Goal: Task Accomplishment & Management: Manage account settings

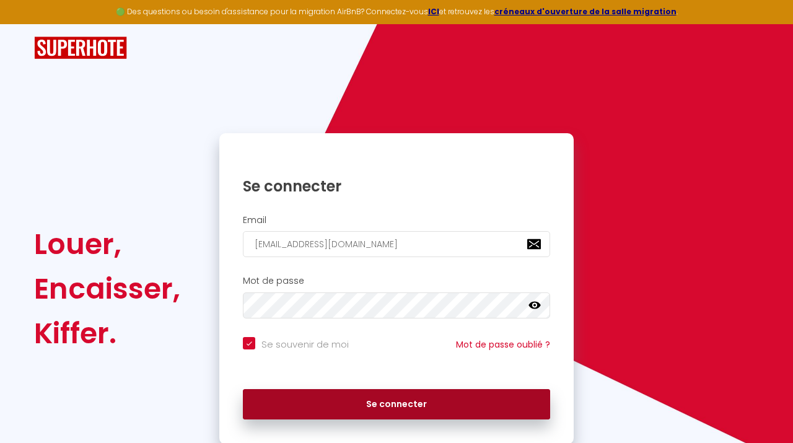
click at [372, 408] on button "Se connecter" at bounding box center [396, 404] width 307 height 31
checkbox input "true"
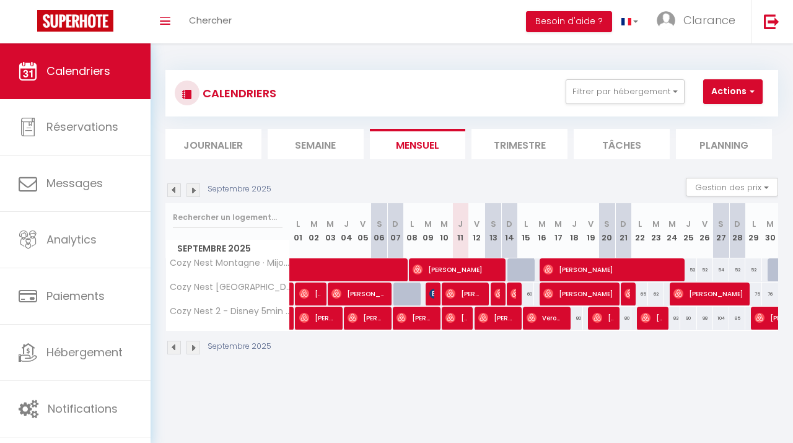
click at [53, 186] on span "Messages" at bounding box center [74, 182] width 56 height 15
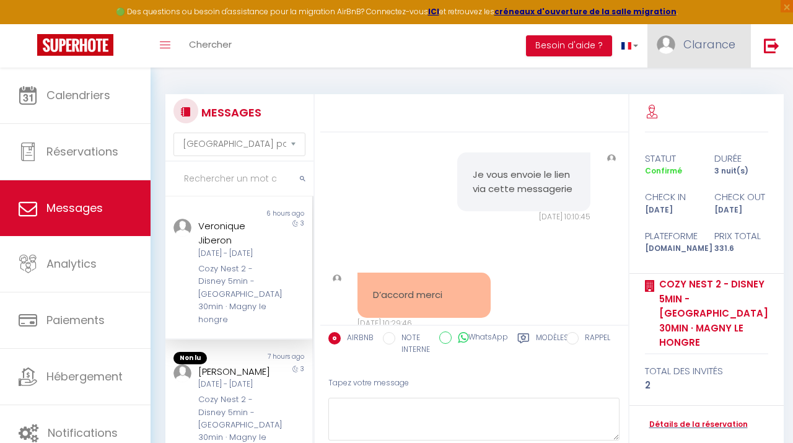
click at [721, 44] on span "Clarance" at bounding box center [709, 44] width 52 height 15
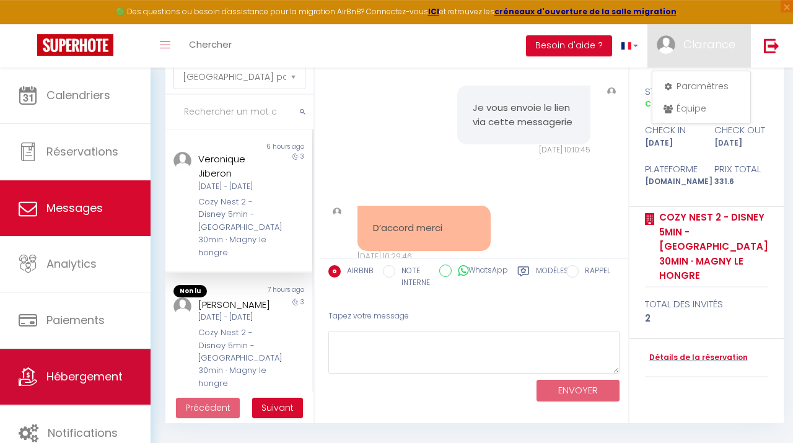
scroll to position [68, 0]
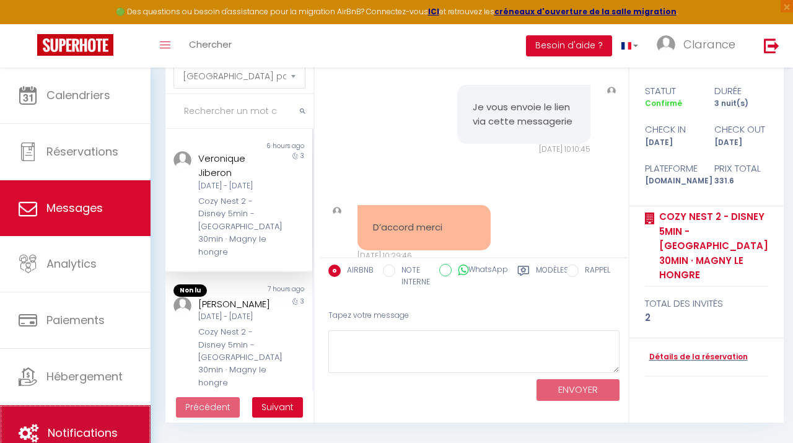
click at [82, 411] on link "Notifications" at bounding box center [75, 433] width 151 height 56
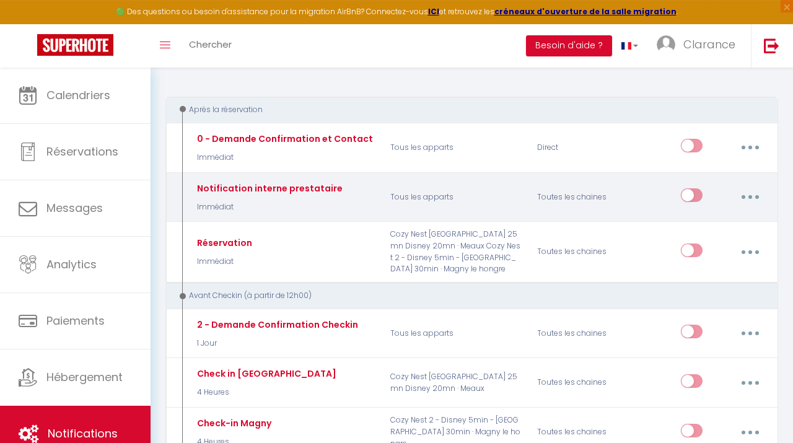
scroll to position [120, 0]
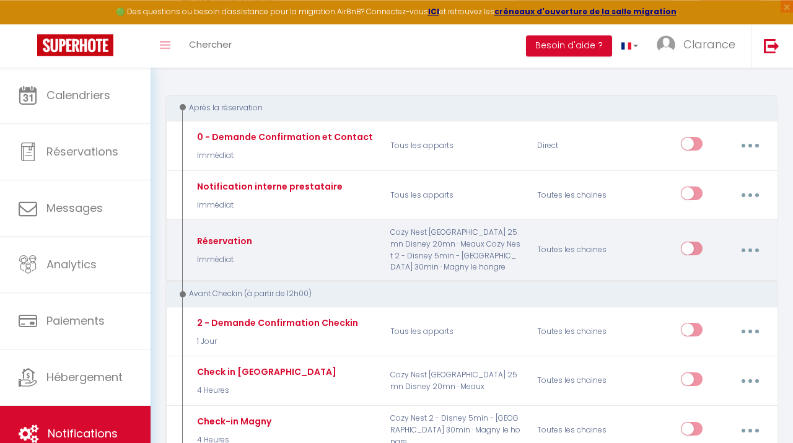
click at [752, 239] on button "button" at bounding box center [750, 251] width 33 height 24
click at [699, 270] on link "Editer" at bounding box center [717, 280] width 92 height 21
type input "Réservation"
select select "Immédiat"
select select "if_booking_is_paid"
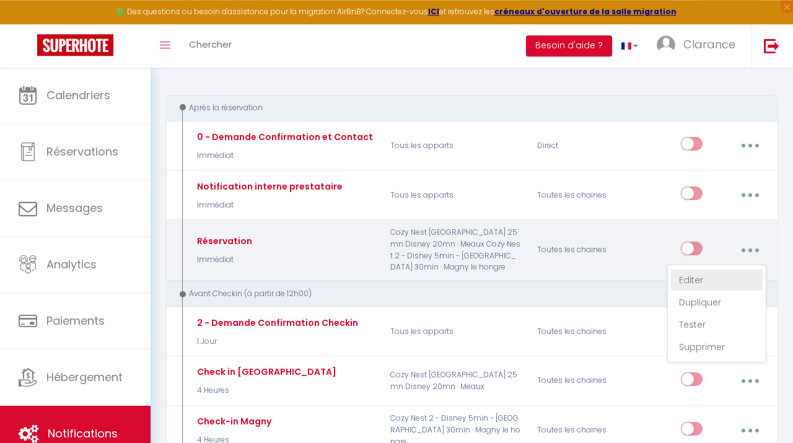
checkbox input "true"
checkbox input "false"
radio input "true"
type input "Félicitations pour votre réservation"
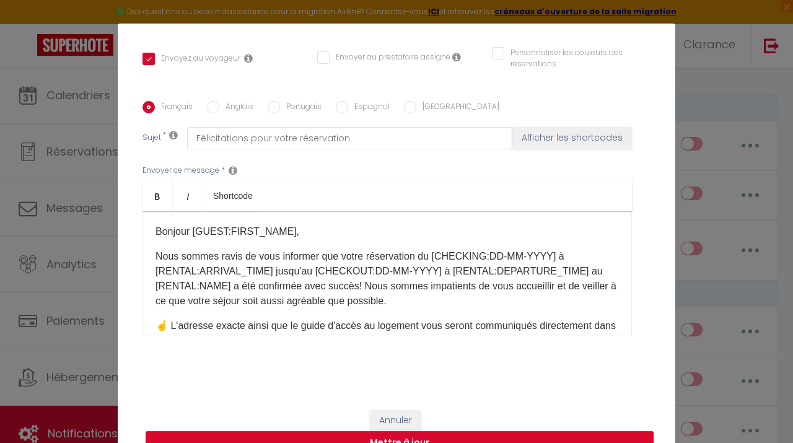
scroll to position [0, 0]
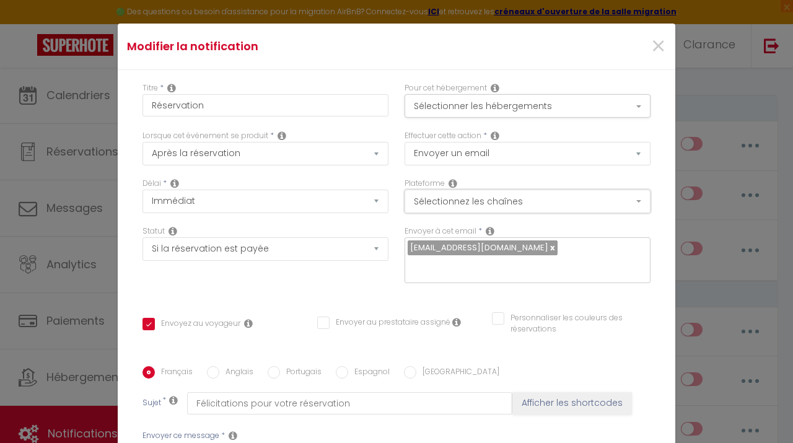
click at [519, 211] on button "Sélectionnez les chaînes" at bounding box center [528, 202] width 246 height 24
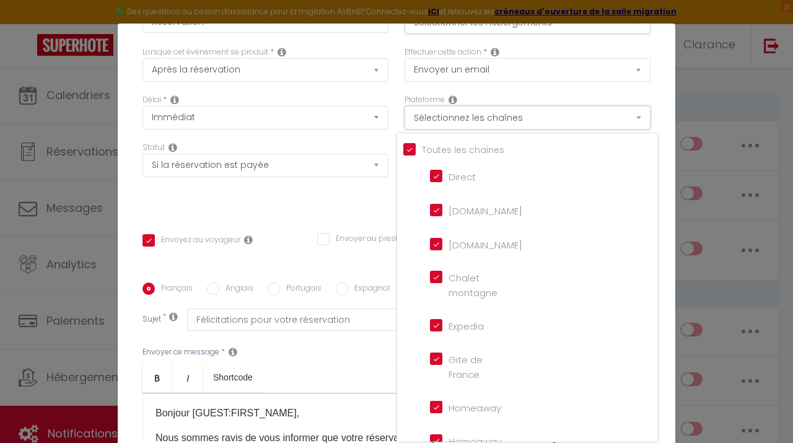
scroll to position [103, 0]
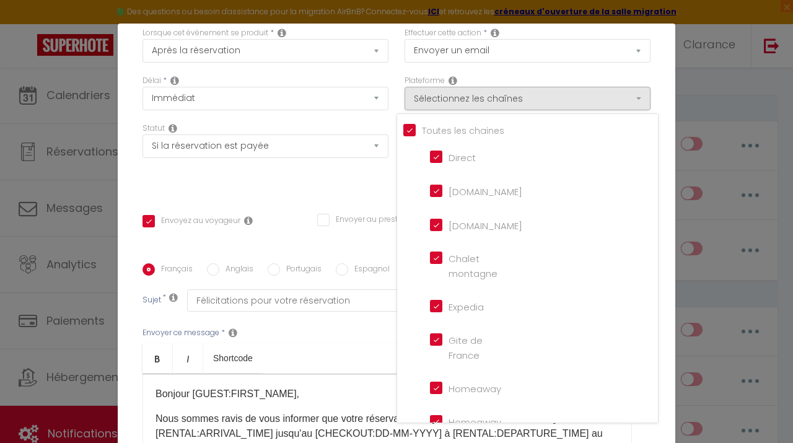
click at [514, 74] on div "Effectuer cette action * Envoyer un email Envoyer un SMS Envoyer une notificati…" at bounding box center [528, 51] width 262 height 48
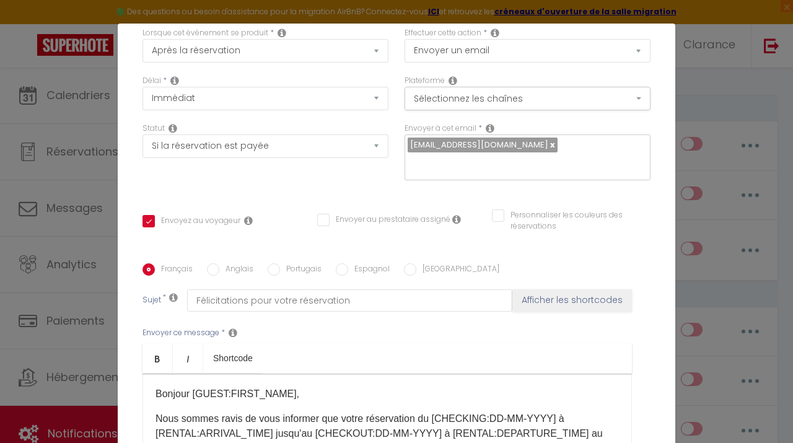
click at [489, 128] on icon at bounding box center [490, 128] width 9 height 10
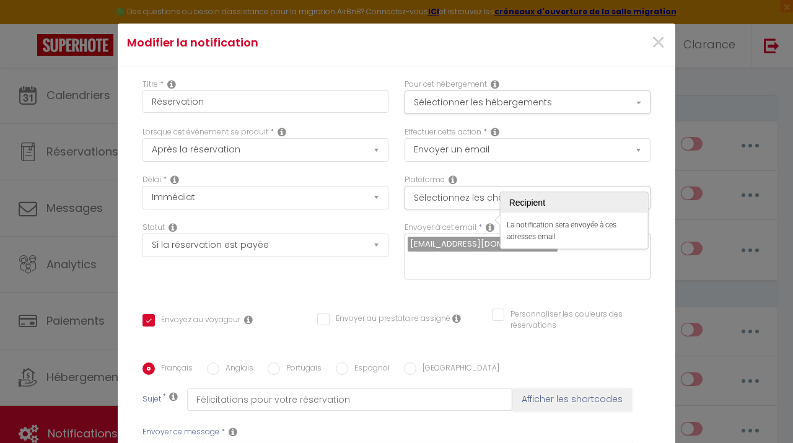
scroll to position [0, 0]
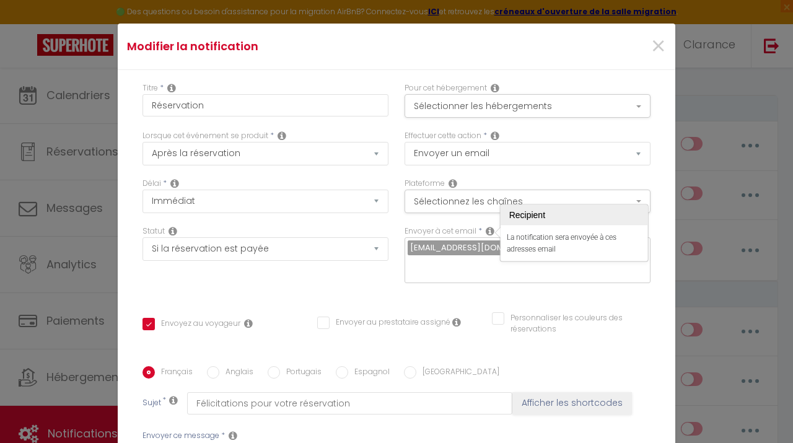
click at [498, 135] on icon at bounding box center [495, 136] width 9 height 10
click at [488, 179] on div "Plateforme Sélectionnez les chaînes Toutes les chaines Direct [DOMAIN_NAME] [DO…" at bounding box center [528, 195] width 246 height 35
click at [492, 108] on button "Sélectionner les hébergements" at bounding box center [528, 106] width 246 height 24
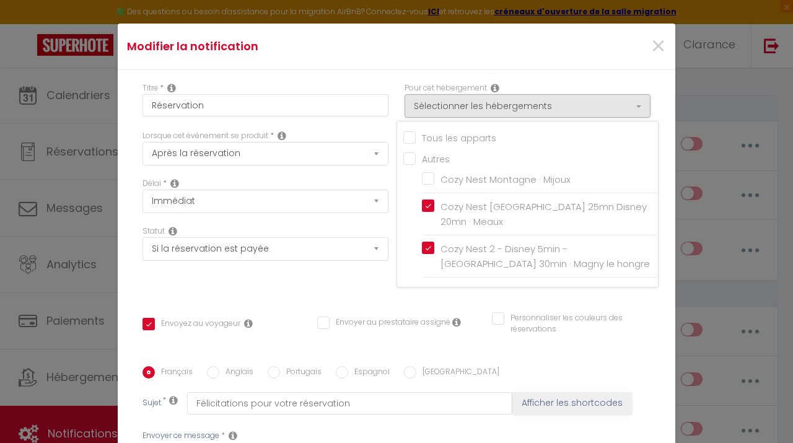
click at [484, 296] on div "Envoyer à cet email * [EMAIL_ADDRESS][DOMAIN_NAME]" at bounding box center [528, 261] width 262 height 70
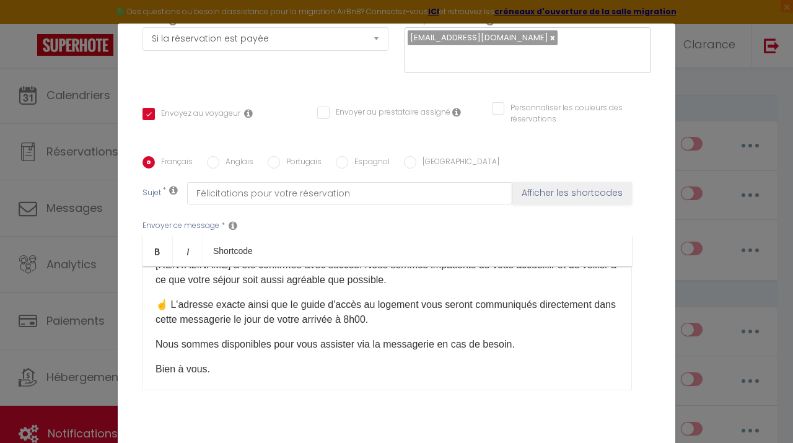
scroll to position [72, 0]
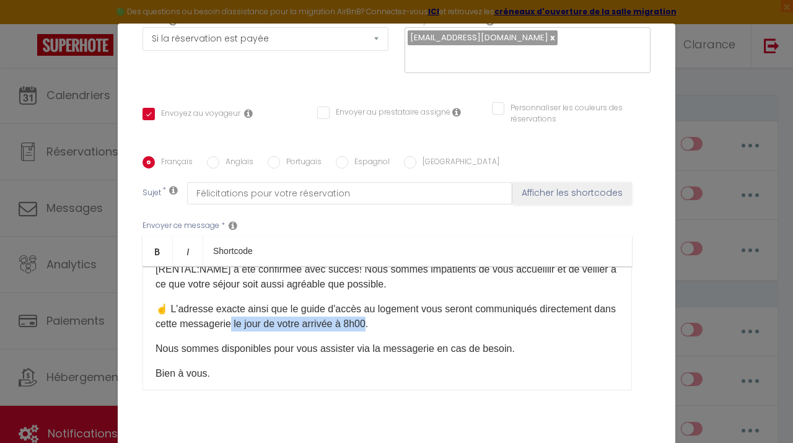
drag, startPoint x: 369, startPoint y: 328, endPoint x: 232, endPoint y: 324, distance: 137.0
click at [232, 324] on p "☝️ L'adresse exacte ainsi que le guide d'accès au logement vous seront communiq…" at bounding box center [387, 317] width 463 height 30
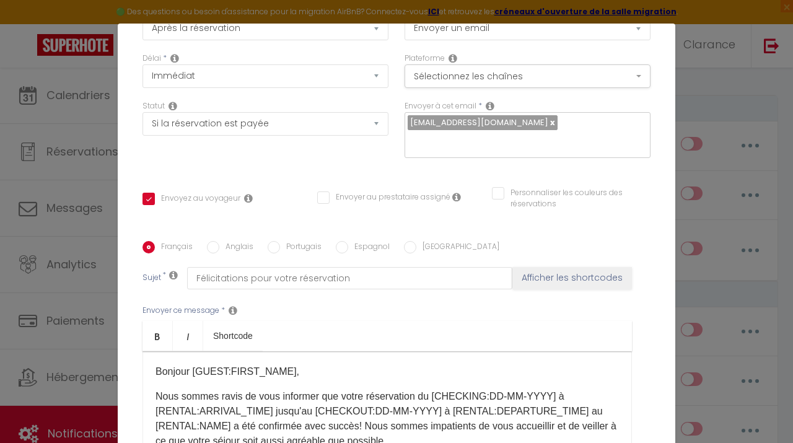
scroll to position [267, 0]
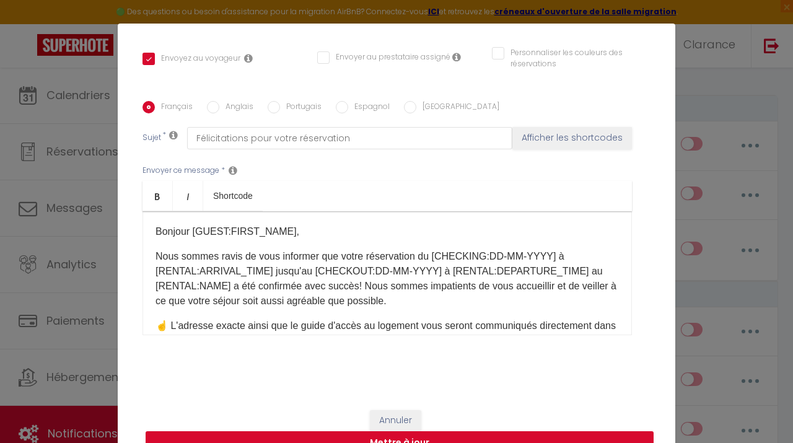
click at [453, 438] on button "Mettre à jour" at bounding box center [400, 443] width 508 height 24
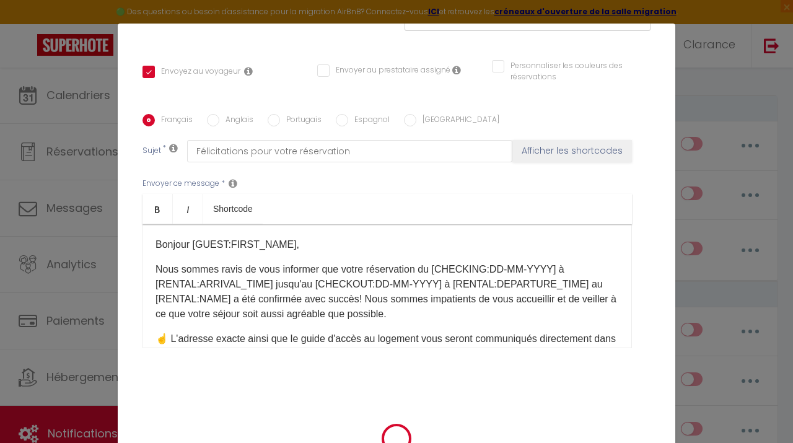
checkbox input "true"
checkbox input "false"
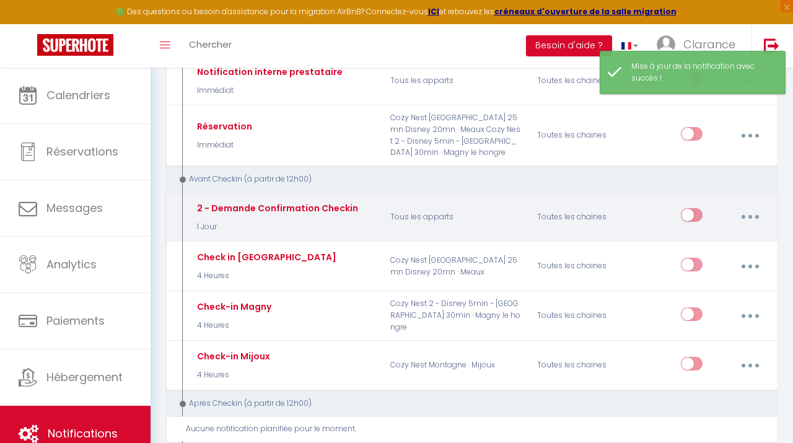
scroll to position [235, 0]
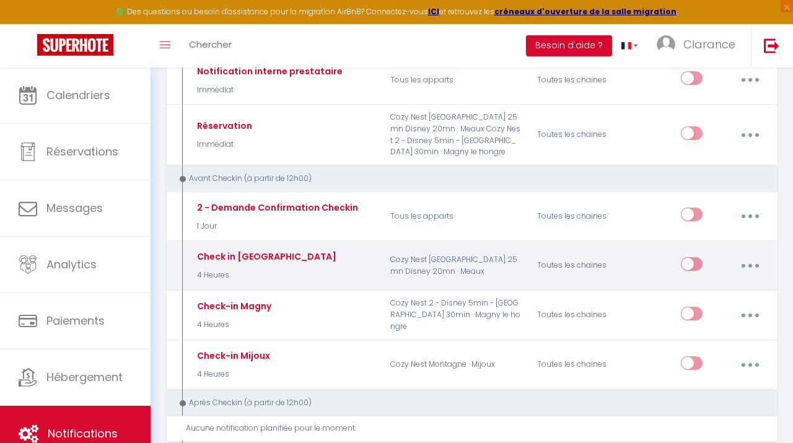
click at [743, 254] on button "button" at bounding box center [750, 266] width 33 height 24
click at [705, 285] on link "Editer" at bounding box center [717, 295] width 92 height 21
type input "Check in [GEOGRAPHIC_DATA]"
select select "4 Heures"
select select "if_deposit_is_paid"
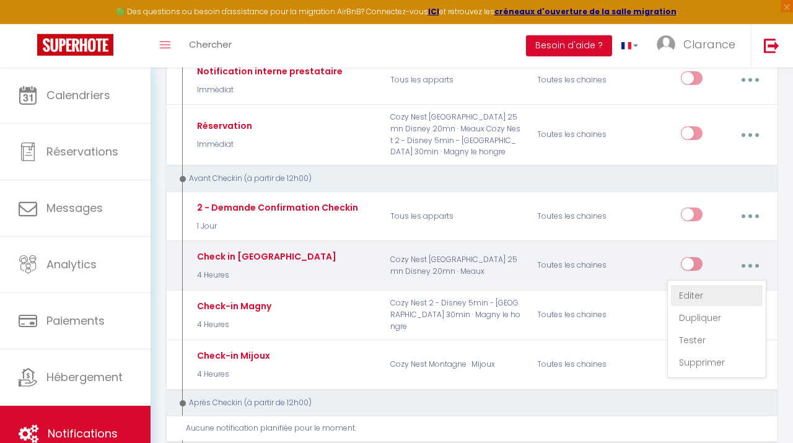
checkbox input "true"
checkbox input "false"
radio input "true"
type input "Check-in au Cozy Nest de Meaux"
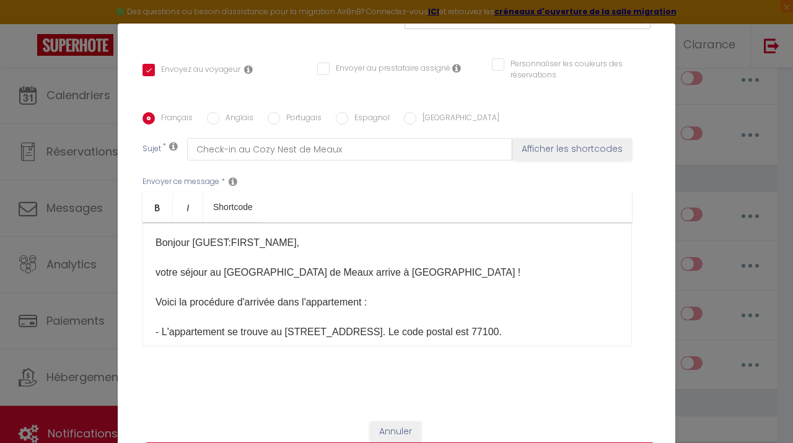
scroll to position [0, 0]
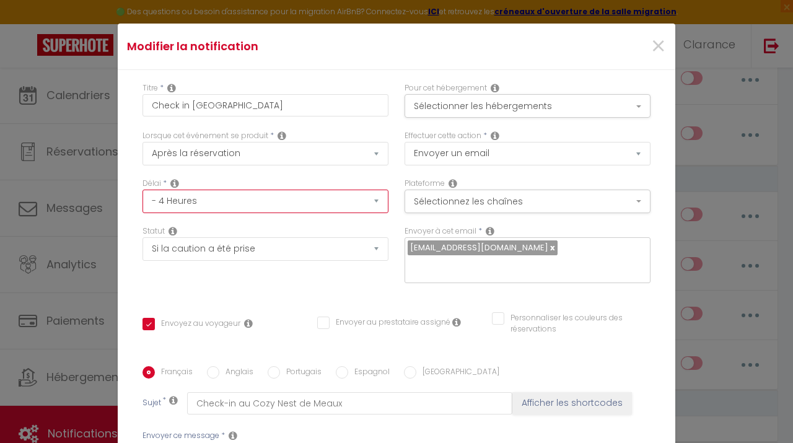
click at [142, 190] on select "Immédiat - 10 Minutes - 1 Heure - 2 Heures - 3 Heures - 4 Heures - 5 Heures - 6…" at bounding box center [265, 202] width 246 height 24
select select "1 Jour"
click option "- 1 Jour" at bounding box center [0, 0] width 0 height 0
checkbox input "true"
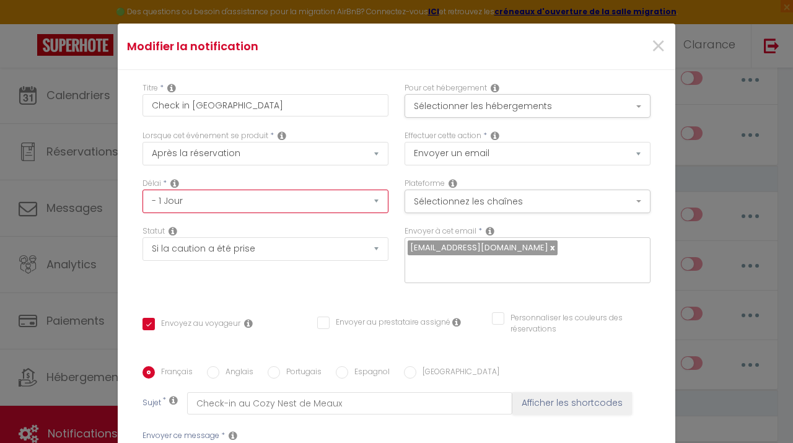
checkbox input "false"
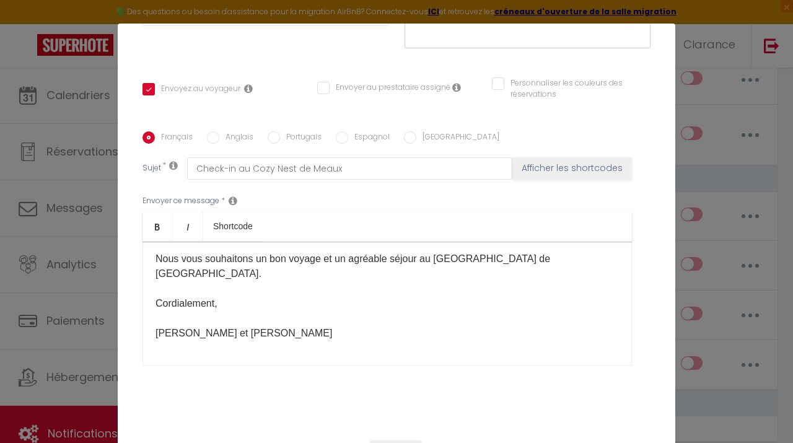
scroll to position [267, 0]
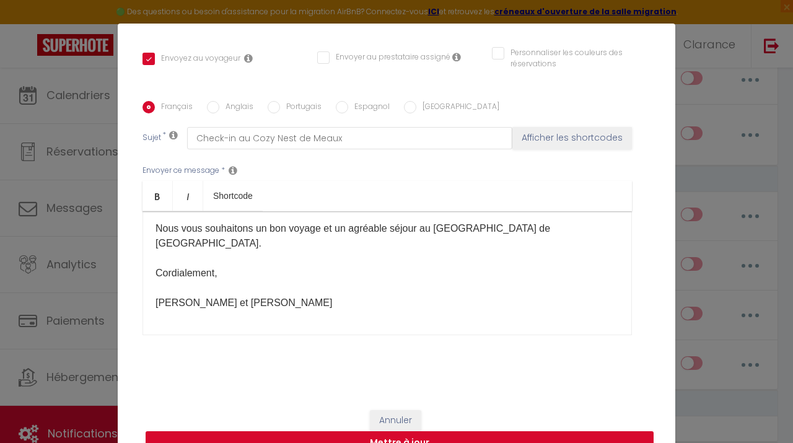
click at [470, 441] on button "Mettre à jour" at bounding box center [400, 443] width 508 height 24
checkbox input "true"
checkbox input "false"
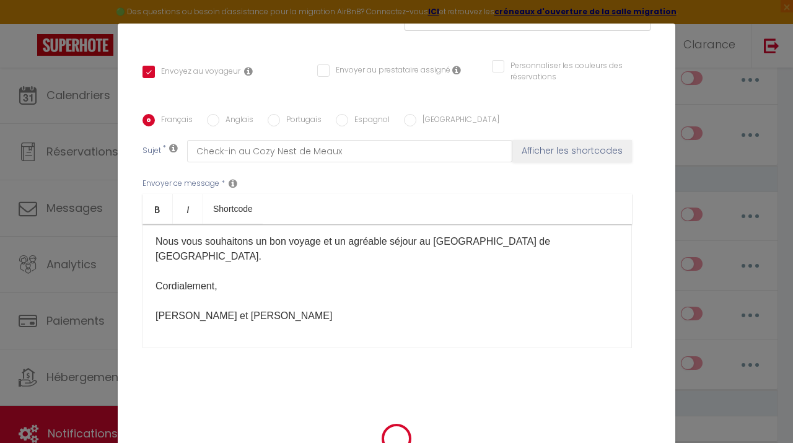
scroll to position [254, 0]
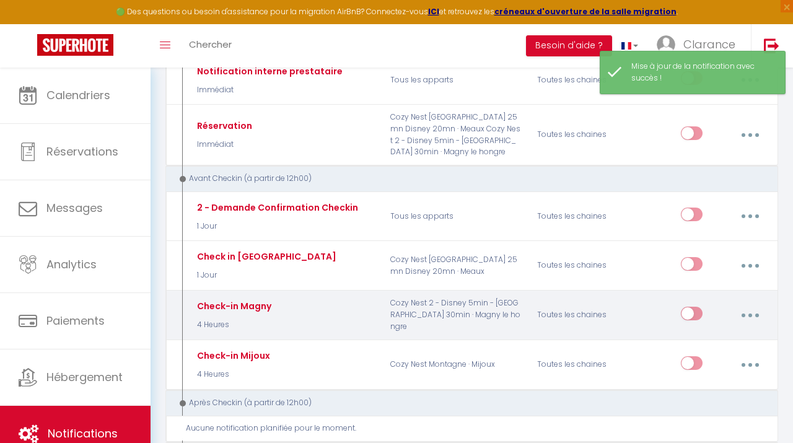
click at [747, 304] on button "button" at bounding box center [750, 316] width 33 height 24
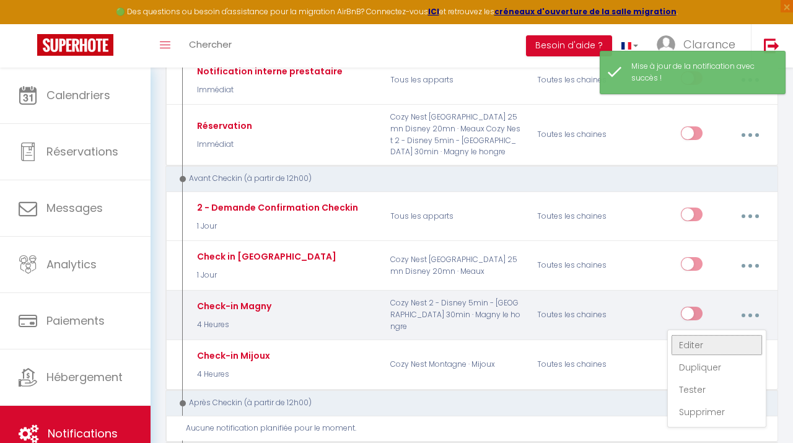
click at [700, 335] on link "Editer" at bounding box center [717, 345] width 92 height 21
type input "Check-in Magny"
select select "4 Heures"
select select "if_deposit_is_paid"
checkbox input "true"
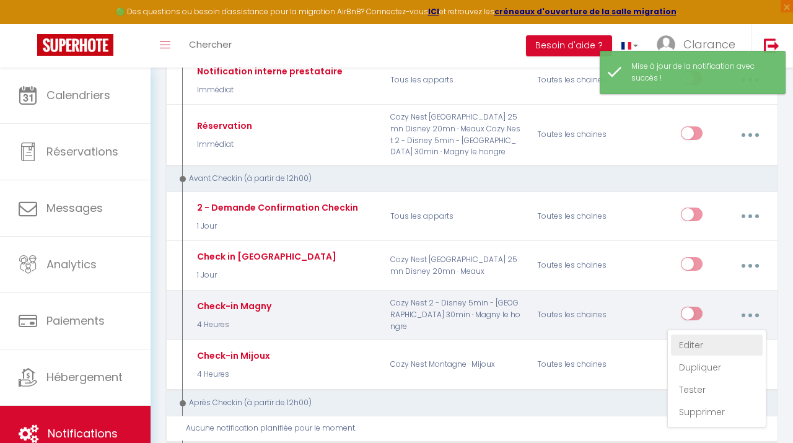
checkbox input "false"
radio input "true"
type input "Check in Cozy Nest de Magny"
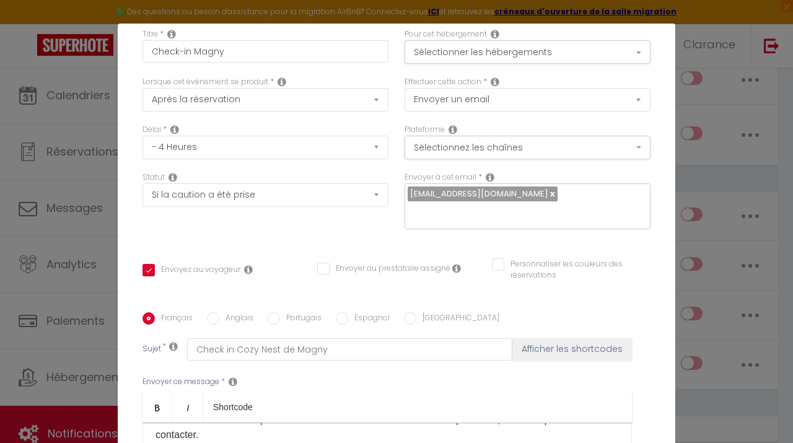
scroll to position [53, 0]
click at [142, 136] on select "Immédiat - 10 Minutes - 1 Heure - 2 Heures - 3 Heures - 4 Heures - 5 Heures - 6…" at bounding box center [265, 148] width 246 height 24
select select "1 Jour"
click option "- 1 Jour" at bounding box center [0, 0] width 0 height 0
checkbox input "true"
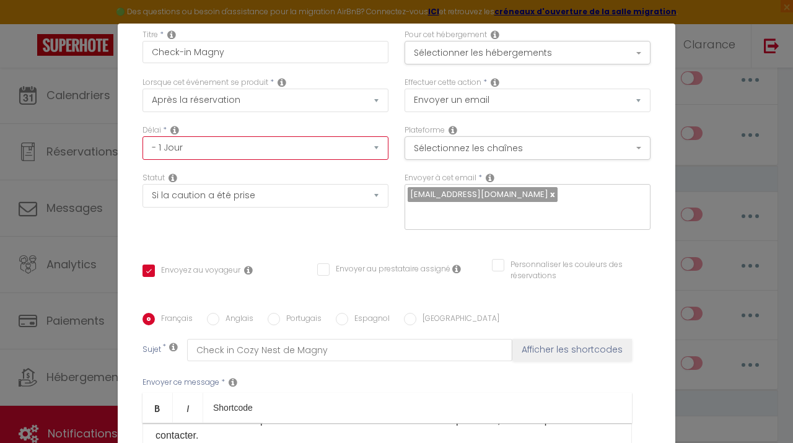
checkbox input "false"
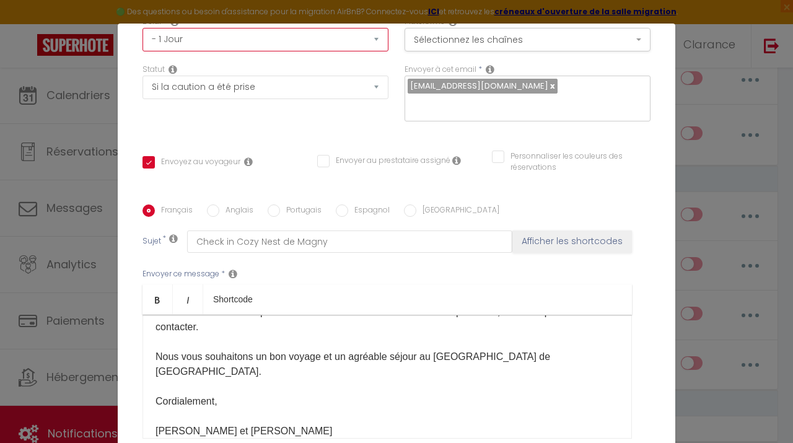
scroll to position [267, 0]
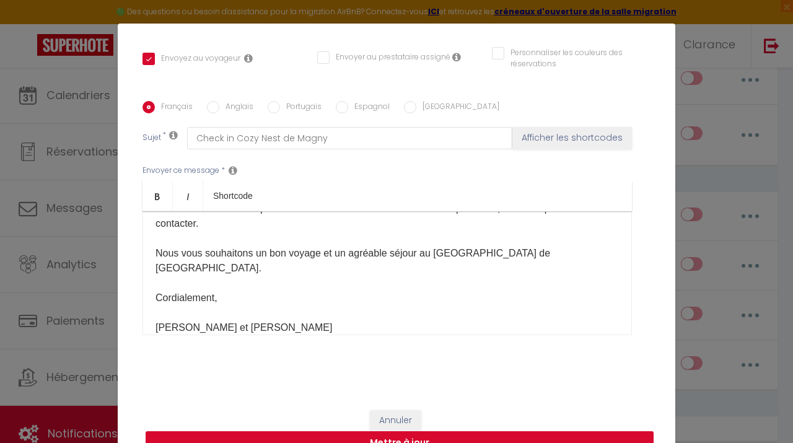
click at [511, 437] on button "Mettre à jour" at bounding box center [400, 443] width 508 height 24
checkbox input "true"
checkbox input "false"
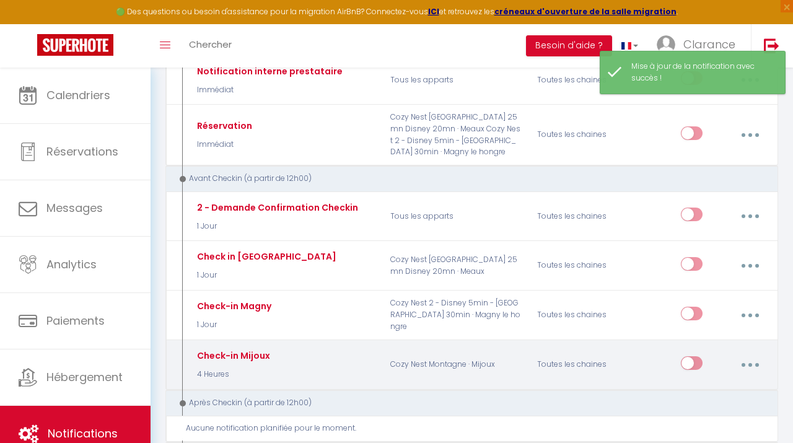
click at [742, 353] on button "button" at bounding box center [750, 365] width 33 height 24
click at [708, 384] on link "Editer" at bounding box center [717, 394] width 92 height 21
type input "Check-in Mijoux"
select select "4 Heures"
select select "if_deposit_is_paid"
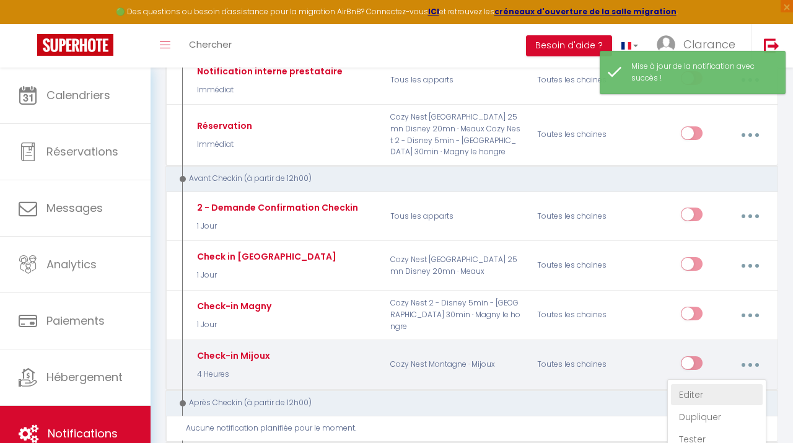
checkbox input "true"
checkbox input "false"
radio input "true"
type input "Check-in Mijoux"
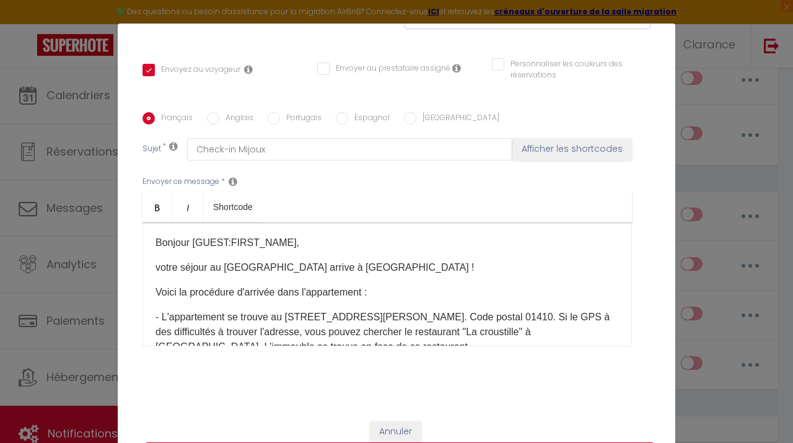
scroll to position [0, 0]
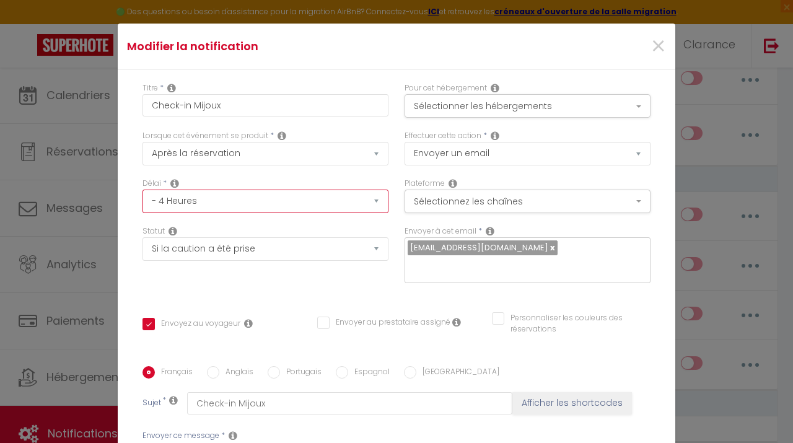
select select "1 Jour"
click option "- 1 Jour" at bounding box center [0, 0] width 0 height 0
checkbox input "true"
checkbox input "false"
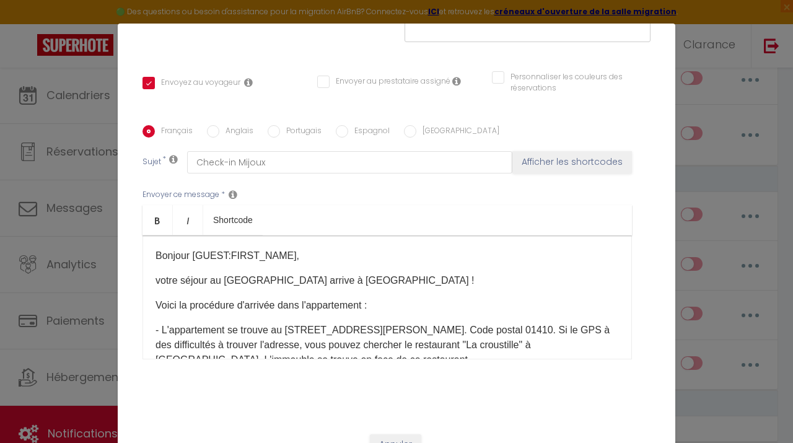
scroll to position [267, 0]
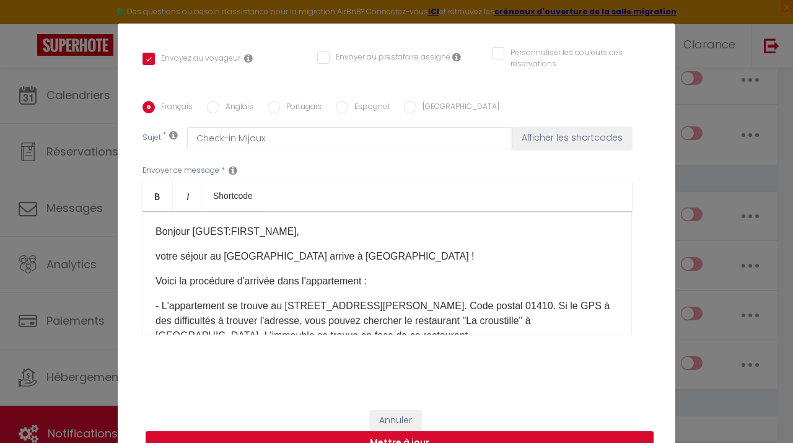
click at [476, 438] on button "Mettre à jour" at bounding box center [400, 443] width 508 height 24
checkbox input "true"
checkbox input "false"
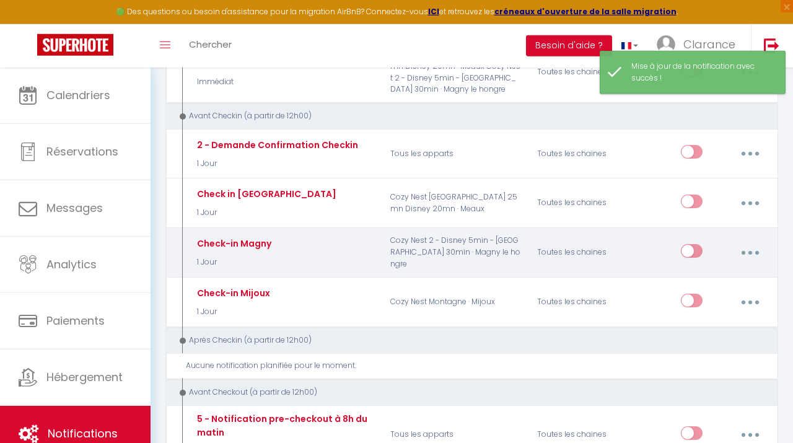
scroll to position [296, 0]
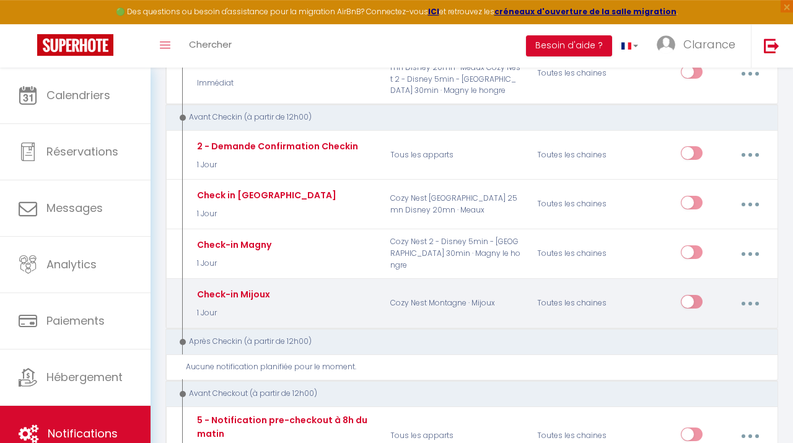
click at [693, 295] on input "checkbox" at bounding box center [692, 304] width 22 height 19
checkbox input "true"
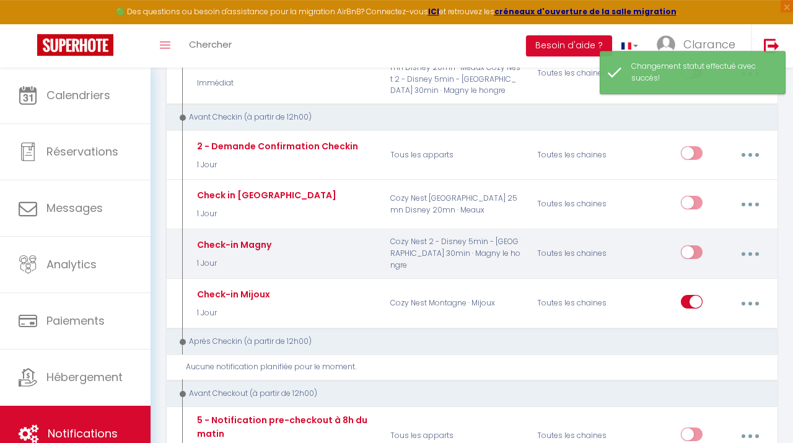
click at [690, 245] on input "checkbox" at bounding box center [692, 254] width 22 height 19
checkbox input "true"
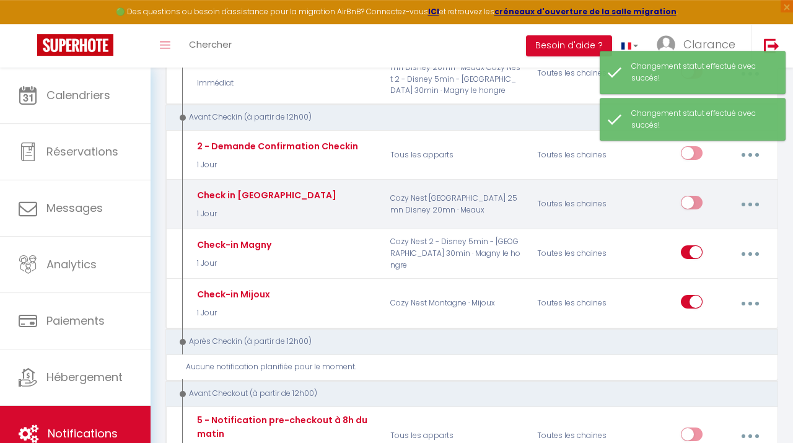
click at [688, 196] on input "checkbox" at bounding box center [692, 205] width 22 height 19
checkbox input "true"
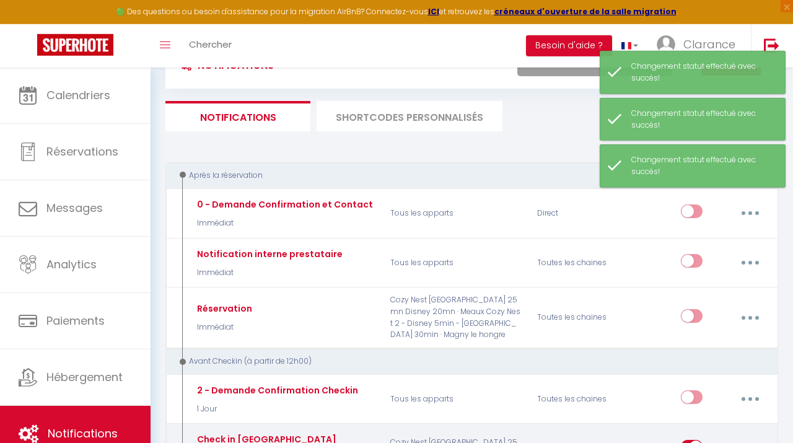
scroll to position [51, 0]
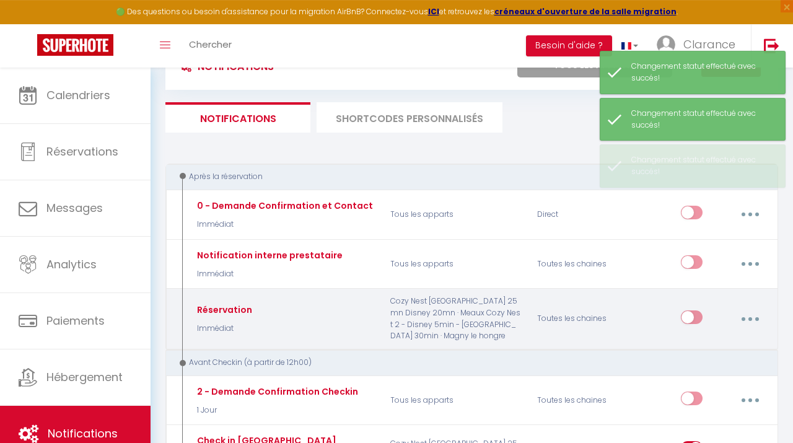
click at [693, 310] on input "checkbox" at bounding box center [692, 319] width 22 height 19
checkbox input "true"
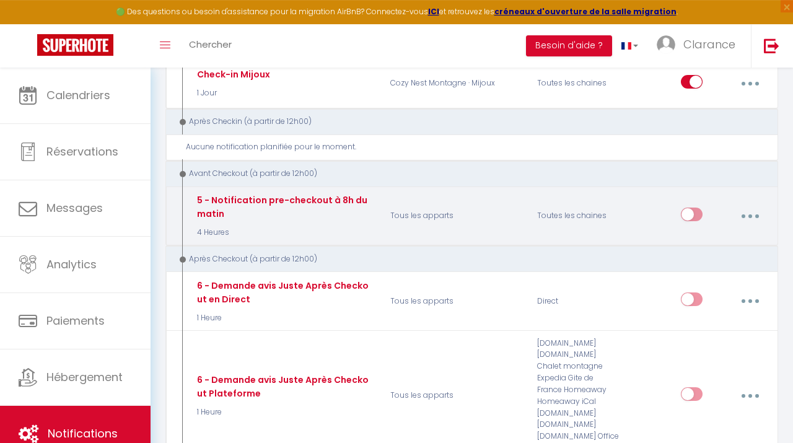
scroll to position [507, 0]
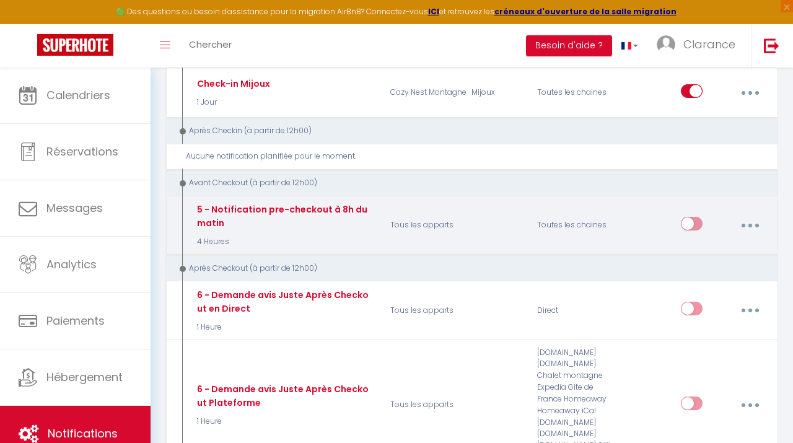
click at [771, 204] on div "Editer Dupliquer Tester Supprimer" at bounding box center [701, 225] width 147 height 45
click at [758, 214] on button "button" at bounding box center [750, 226] width 33 height 24
click at [727, 245] on link "Editer" at bounding box center [717, 255] width 92 height 21
type input "5 - Notification pre-checkout à 8h du matin"
select select "4"
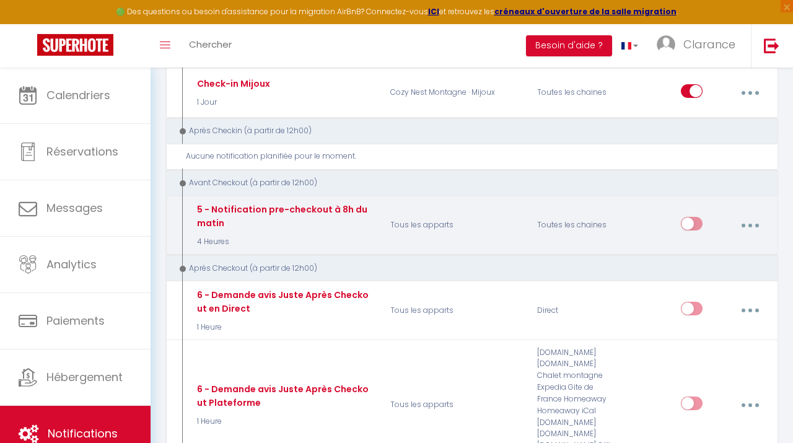
select select "4 Heures"
select select "if_booking_is_paid"
checkbox input "true"
checkbox input "false"
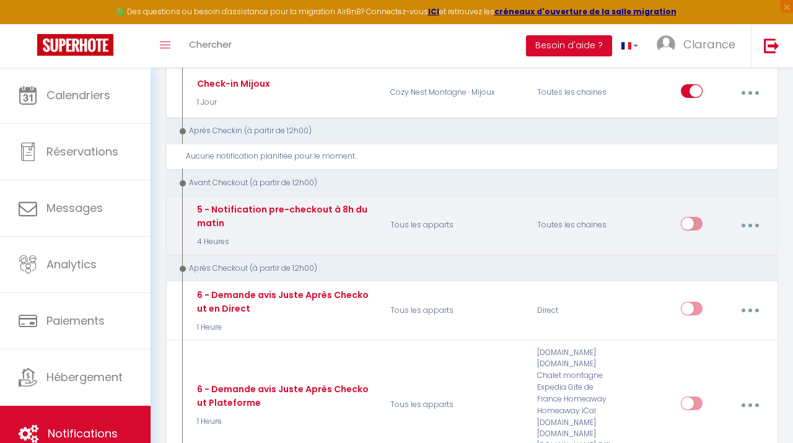
radio input "true"
type input "Procédure pour votre départ - [RENTAL:NAME] - [GUEST:FIRST_NAME]"
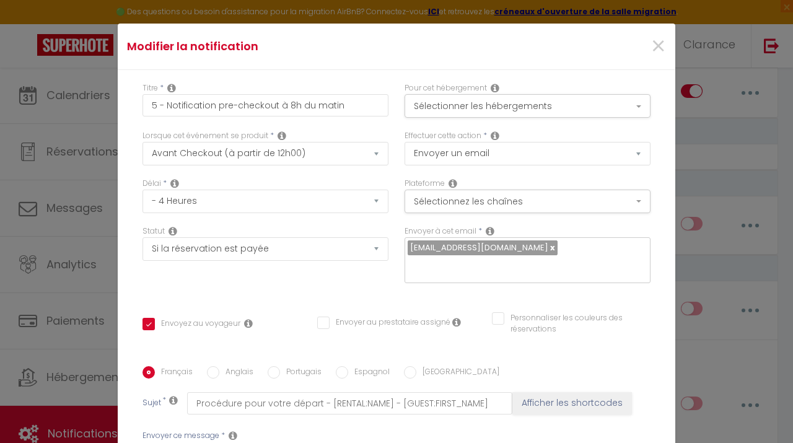
scroll to position [7, 0]
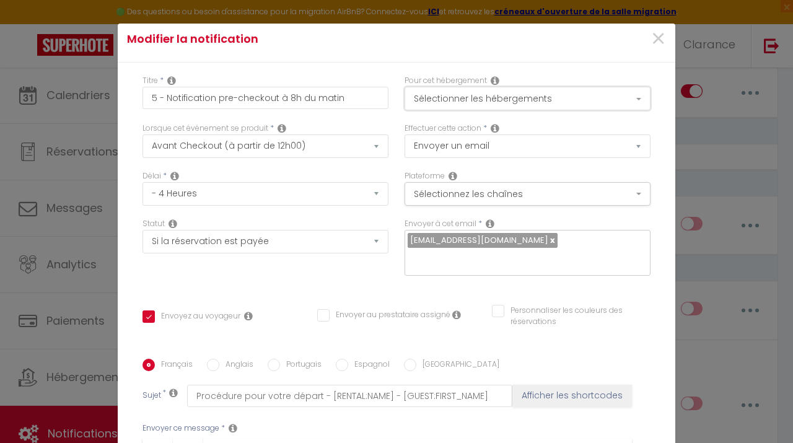
click at [422, 97] on button "Sélectionner les hébergements" at bounding box center [528, 99] width 246 height 24
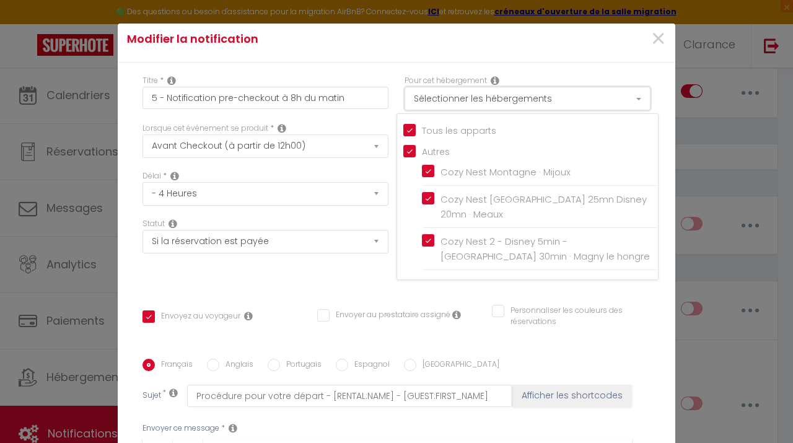
click at [422, 97] on button "Sélectionner les hébergements" at bounding box center [528, 99] width 246 height 24
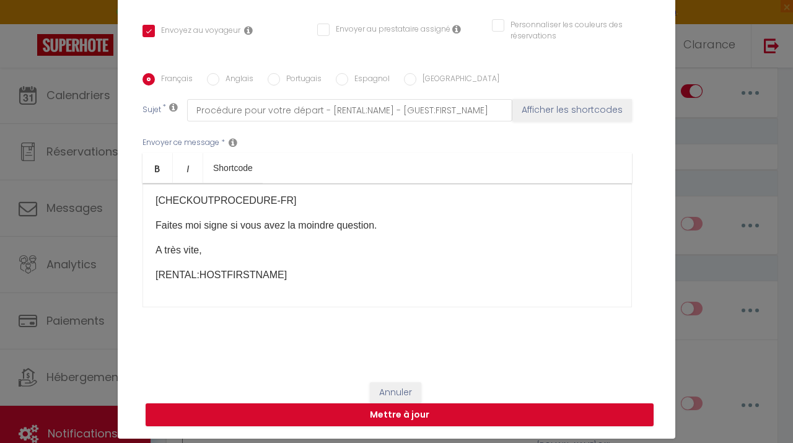
scroll to position [47, 0]
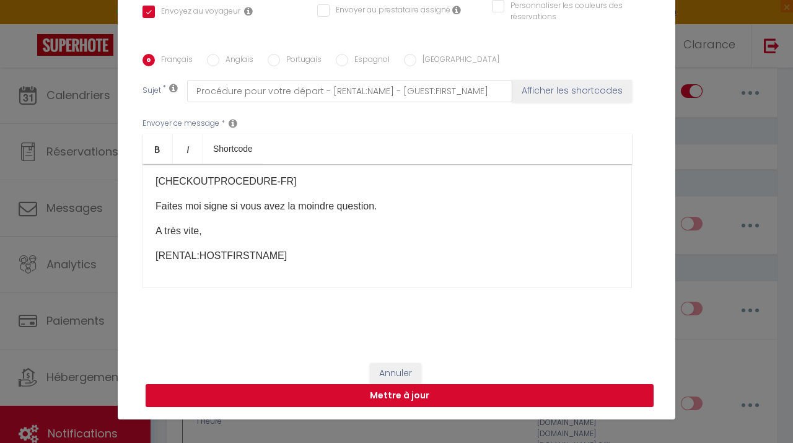
click at [495, 392] on button "Mettre à jour" at bounding box center [400, 396] width 508 height 24
checkbox input "true"
checkbox input "false"
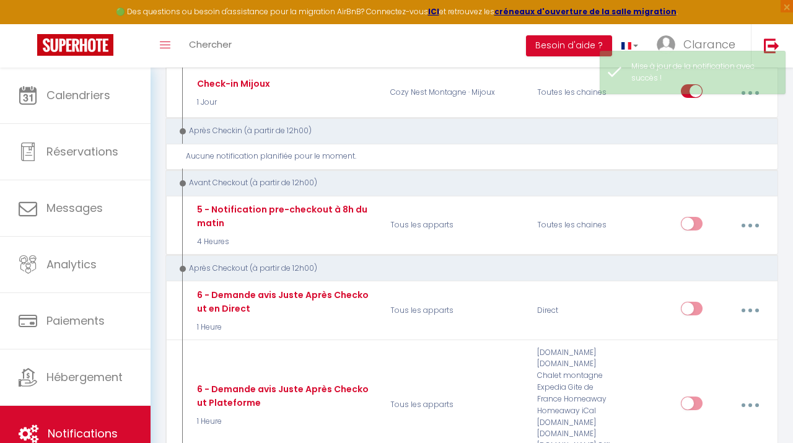
checkbox input "true"
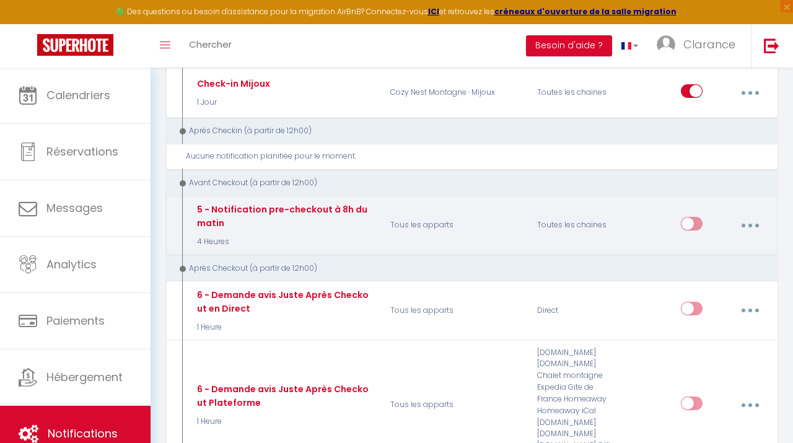
click at [755, 214] on button "button" at bounding box center [750, 226] width 33 height 24
click at [610, 203] on div "Toutes les chaines" at bounding box center [578, 225] width 99 height 45
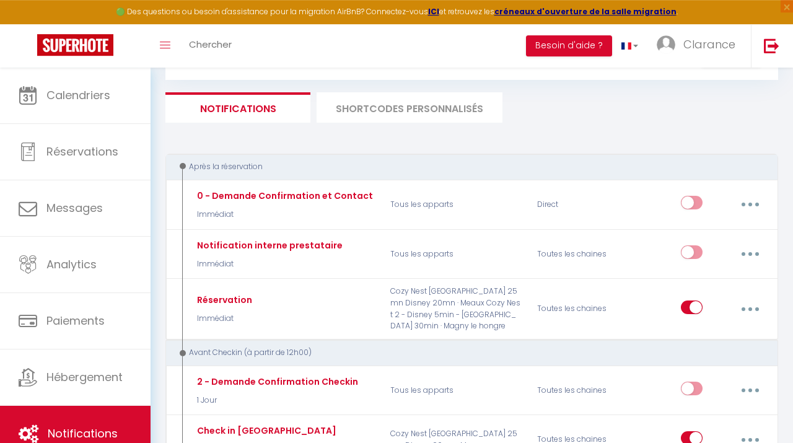
scroll to position [59, 0]
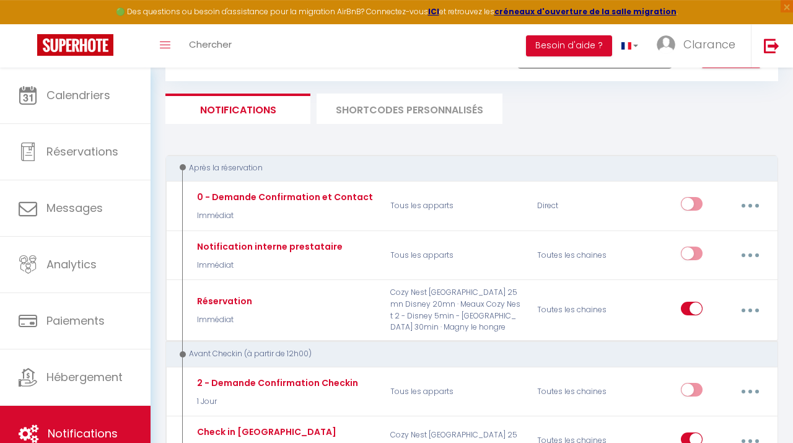
click at [416, 97] on li "SHORTCODES PERSONNALISÉS" at bounding box center [410, 109] width 186 height 30
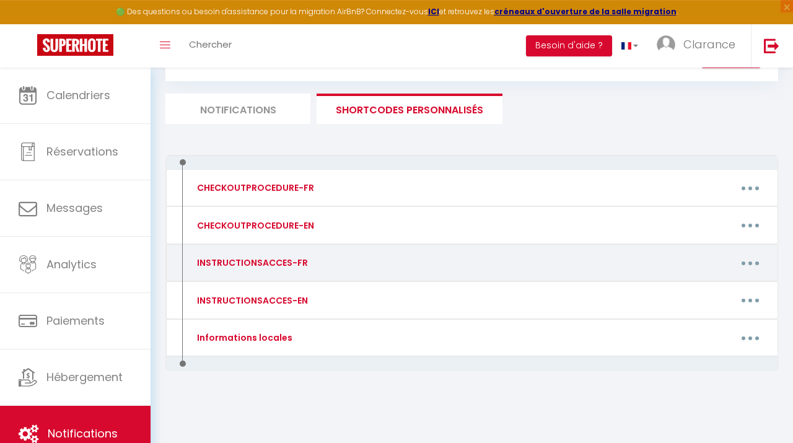
scroll to position [68, 0]
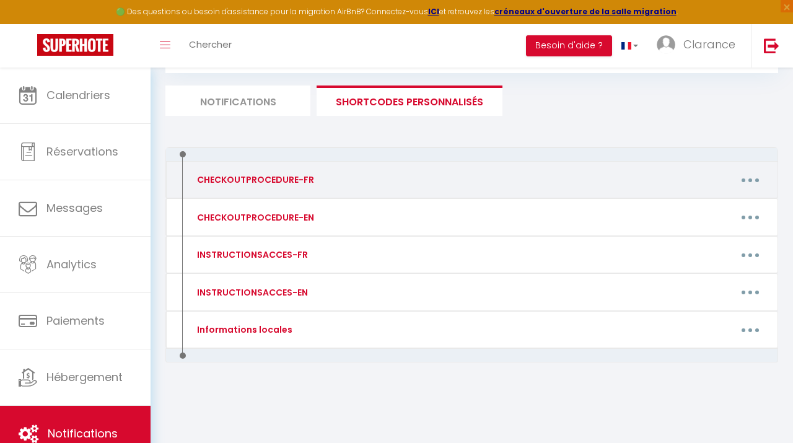
click at [739, 171] on button "button" at bounding box center [750, 180] width 33 height 24
click at [689, 209] on link "Editer" at bounding box center [718, 209] width 92 height 21
type input "CHECKOUTPROCEDURE-FR"
type textarea "- L’heure du check-out est fixée à [RENTAL:DEPARTURE_TIME] maximum."
type textarea "- Merci de laisser l’appartement dans un état aussi propre et rangé que possibl…"
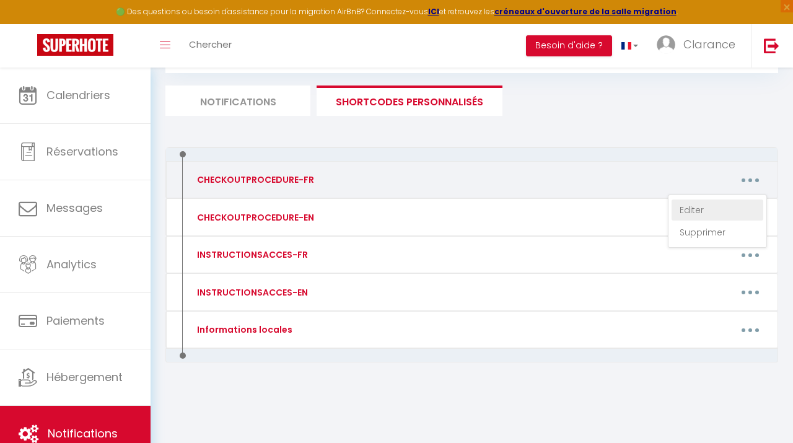
type textarea "- Merci de laisser l’appartement dans un état aussi propre et rangé que possibl…"
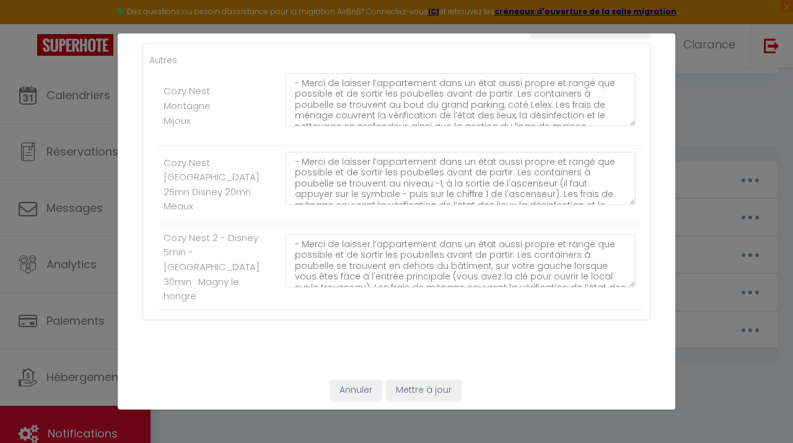
scroll to position [0, 0]
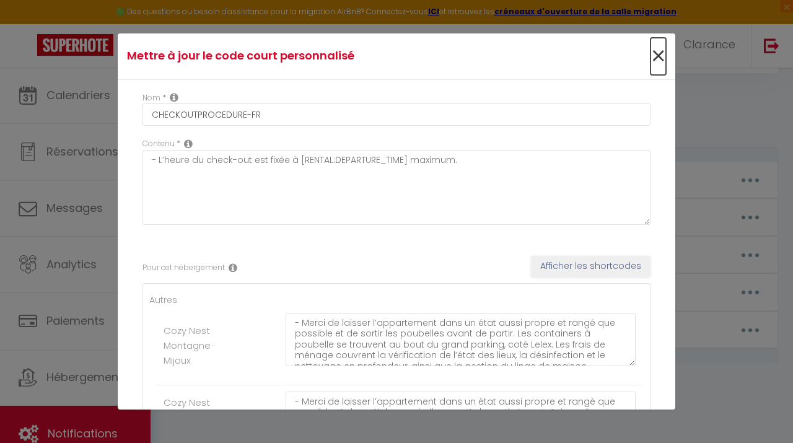
click at [659, 50] on span "×" at bounding box center [658, 56] width 15 height 37
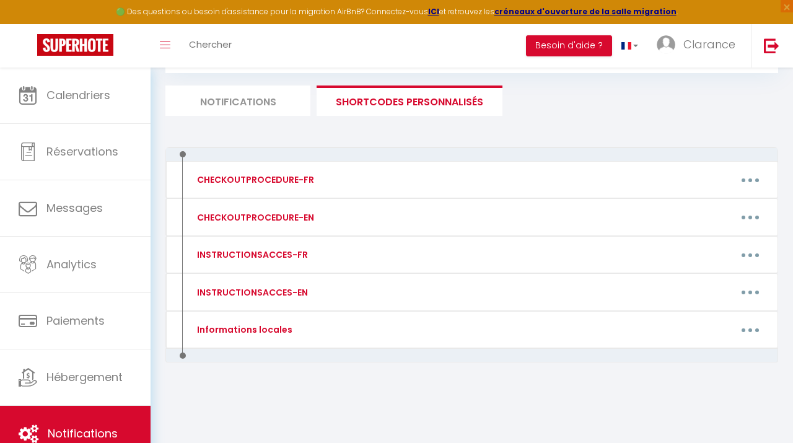
click at [292, 104] on li "Notifications" at bounding box center [237, 100] width 145 height 30
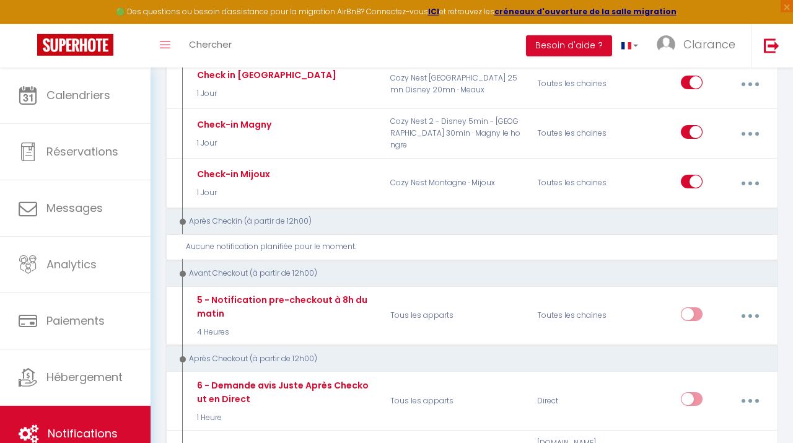
scroll to position [426, 0]
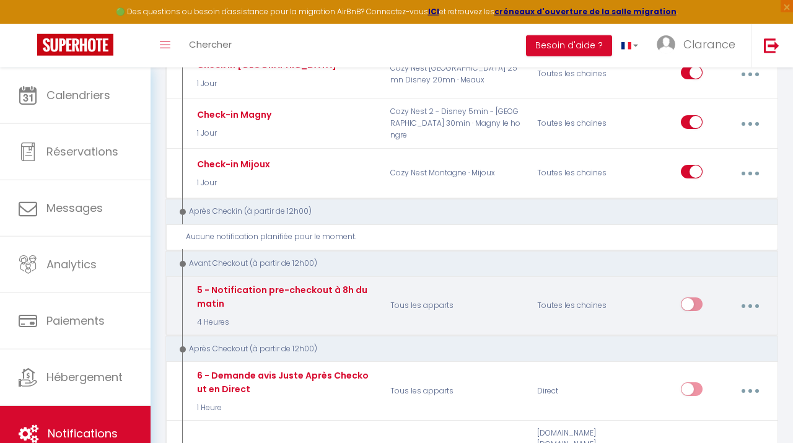
click at [689, 297] on input "checkbox" at bounding box center [692, 306] width 22 height 19
checkbox input "true"
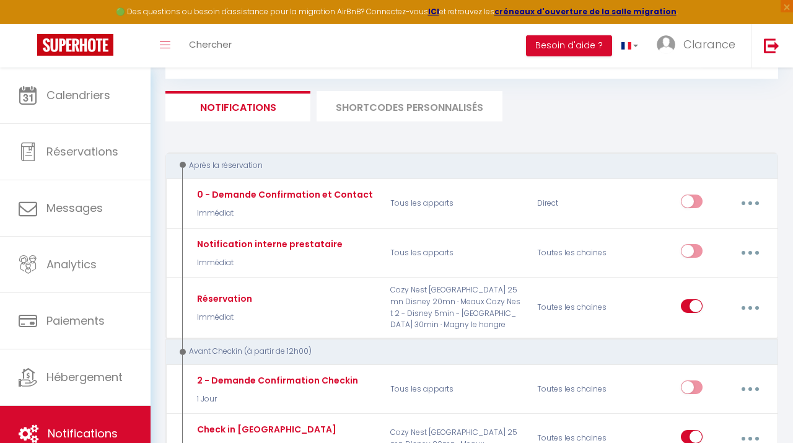
scroll to position [105, 0]
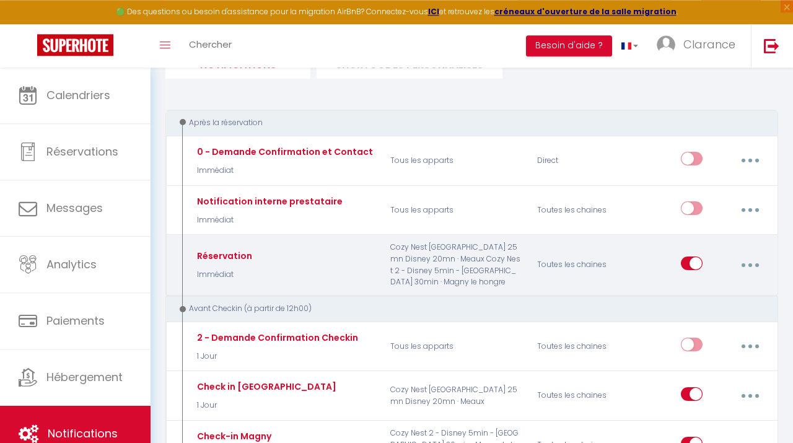
click at [747, 259] on button "button" at bounding box center [750, 265] width 33 height 24
click at [721, 284] on link "Editer" at bounding box center [717, 294] width 92 height 21
type input "Réservation"
select select "Immédiat"
select select "if_booking_is_paid"
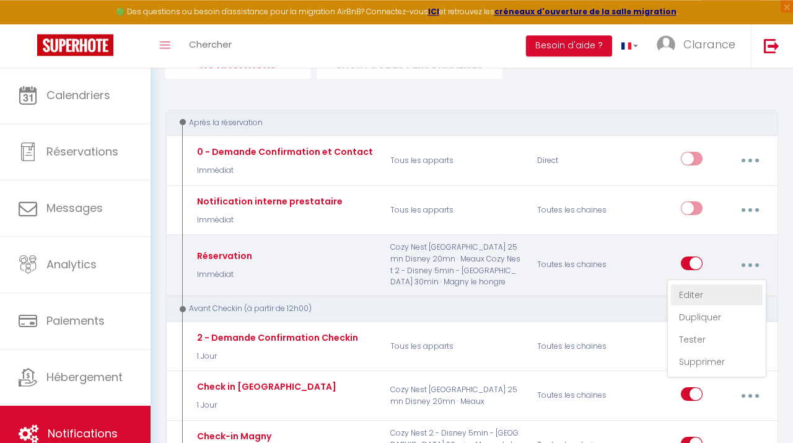
checkbox input "true"
checkbox input "false"
radio input "true"
type input "Félicitations pour votre réservation"
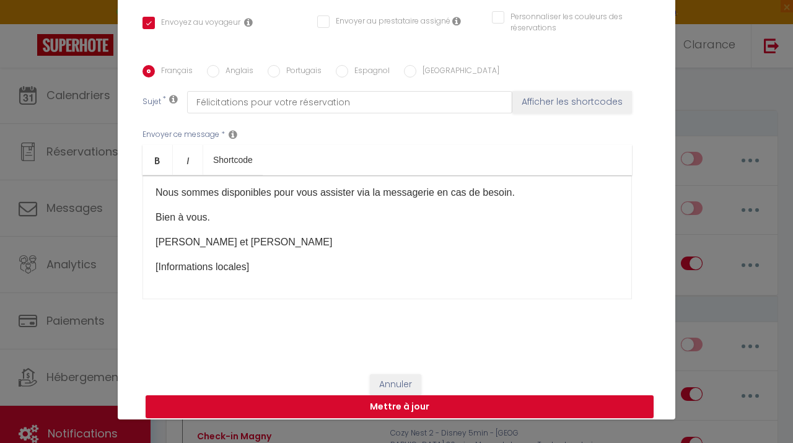
scroll to position [0, 0]
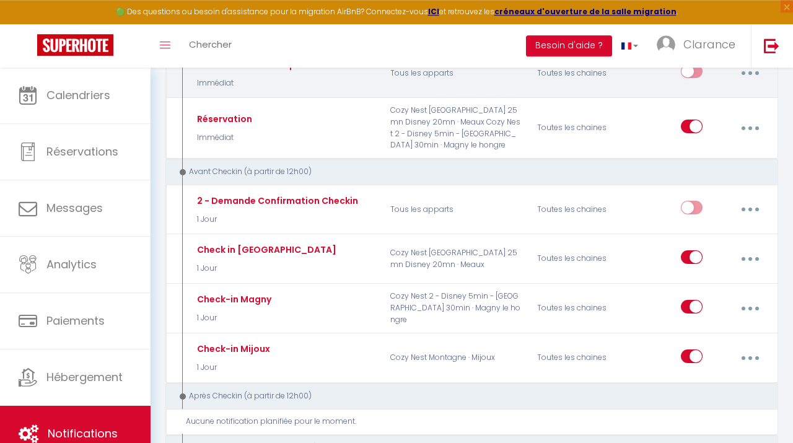
scroll to position [245, 0]
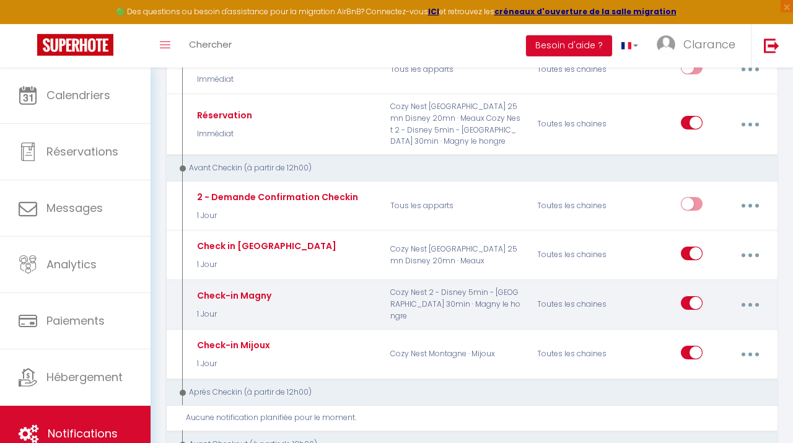
click at [747, 293] on button "button" at bounding box center [750, 305] width 33 height 24
click at [724, 324] on link "Editer" at bounding box center [717, 334] width 92 height 21
type input "Check-in Magny"
select select "1 Jour"
select select "if_deposit_is_paid"
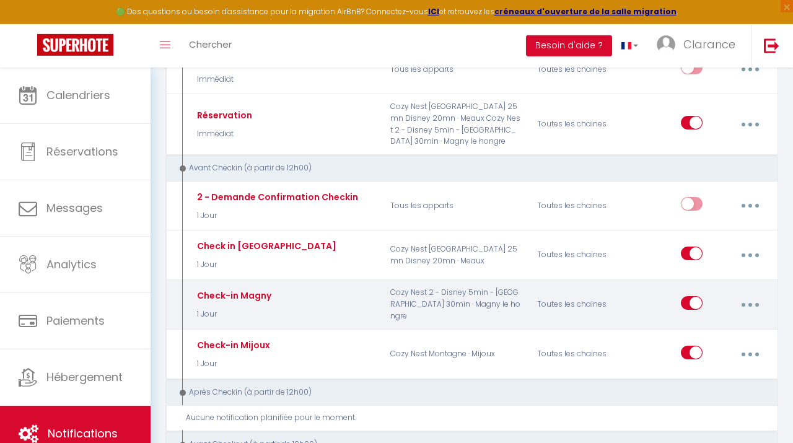
checkbox input "true"
checkbox input "false"
type input "Check in Cozy Nest de Magny"
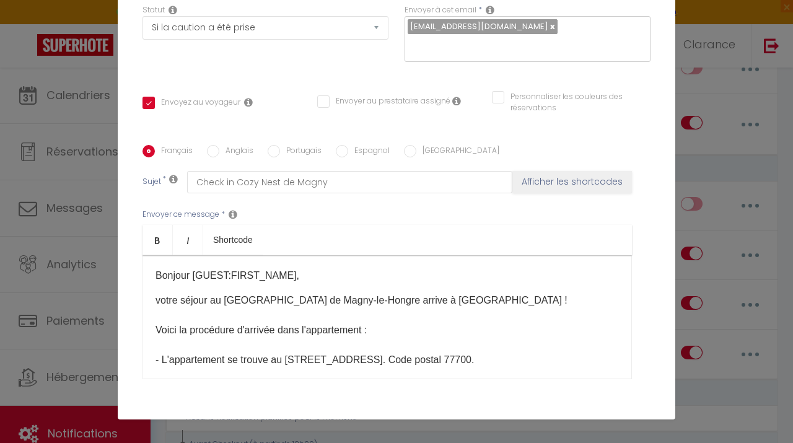
scroll to position [0, 0]
